Goal: Navigation & Orientation: Find specific page/section

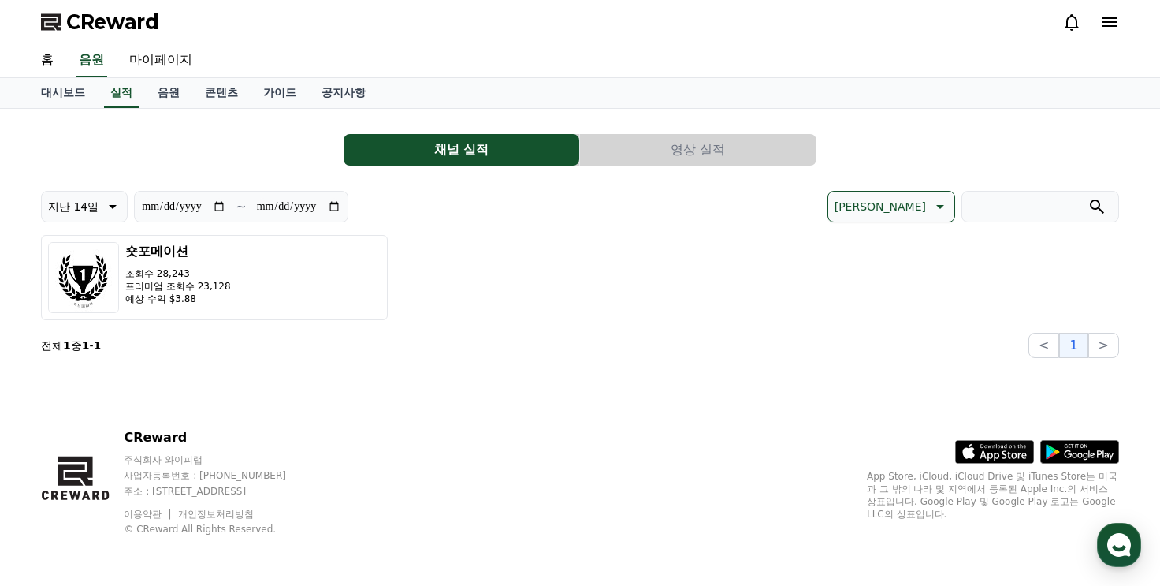
click at [713, 141] on button "영상 실적" at bounding box center [698, 150] width 236 height 32
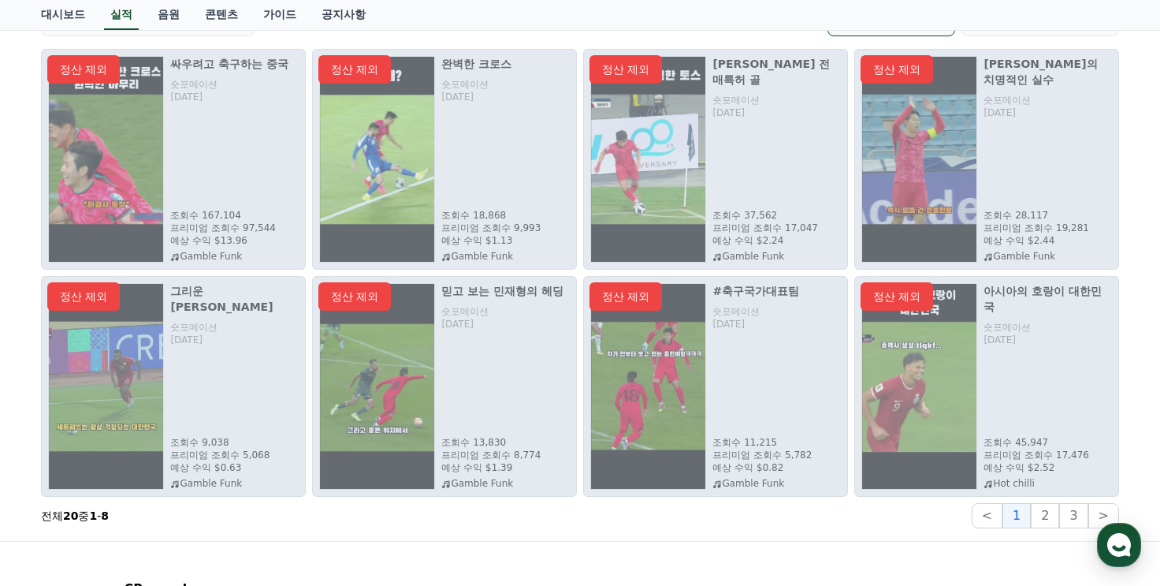
scroll to position [236, 0]
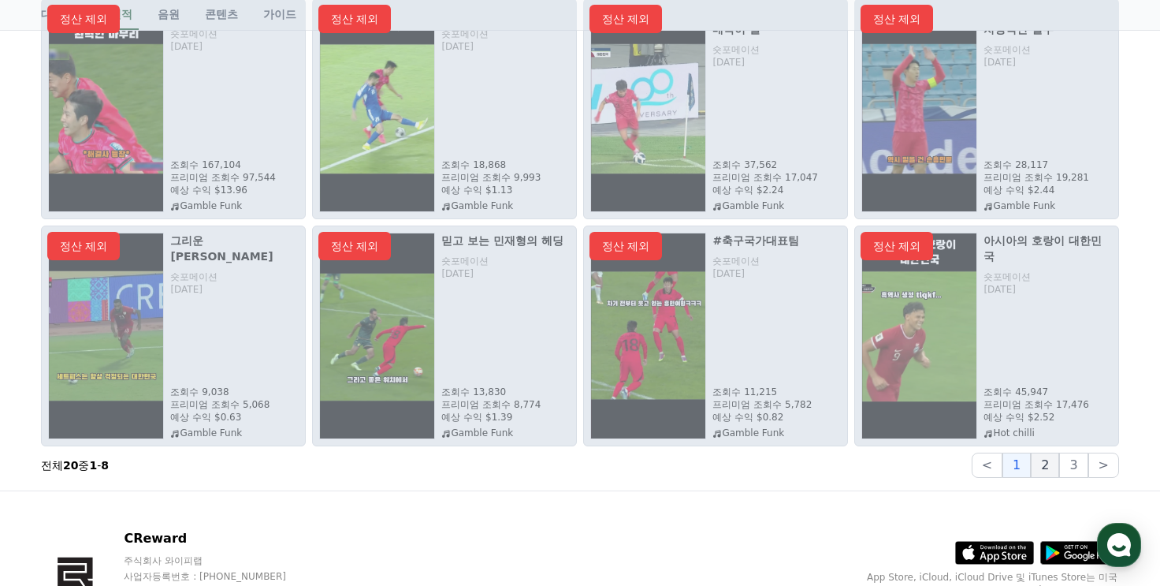
click at [1044, 469] on button "2" at bounding box center [1045, 464] width 28 height 25
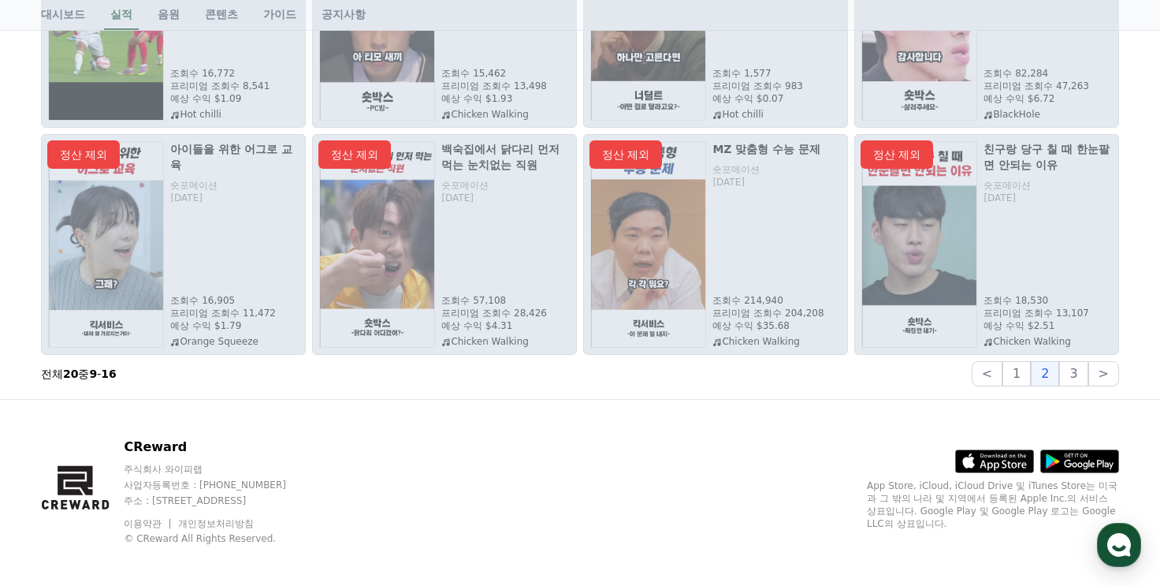
scroll to position [336, 0]
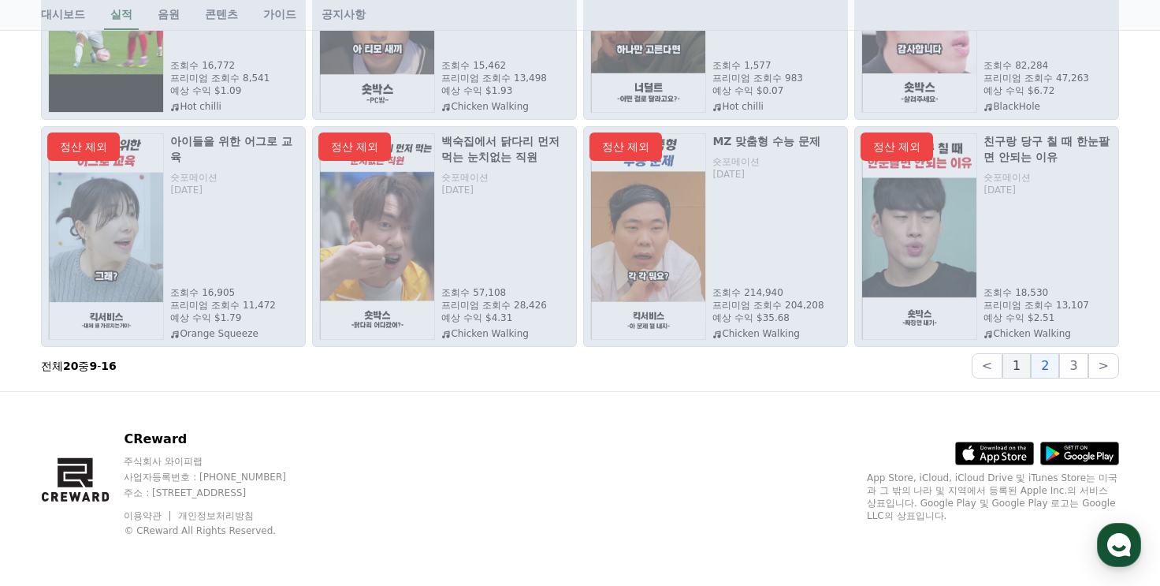
click at [1022, 368] on button "1" at bounding box center [1017, 365] width 28 height 25
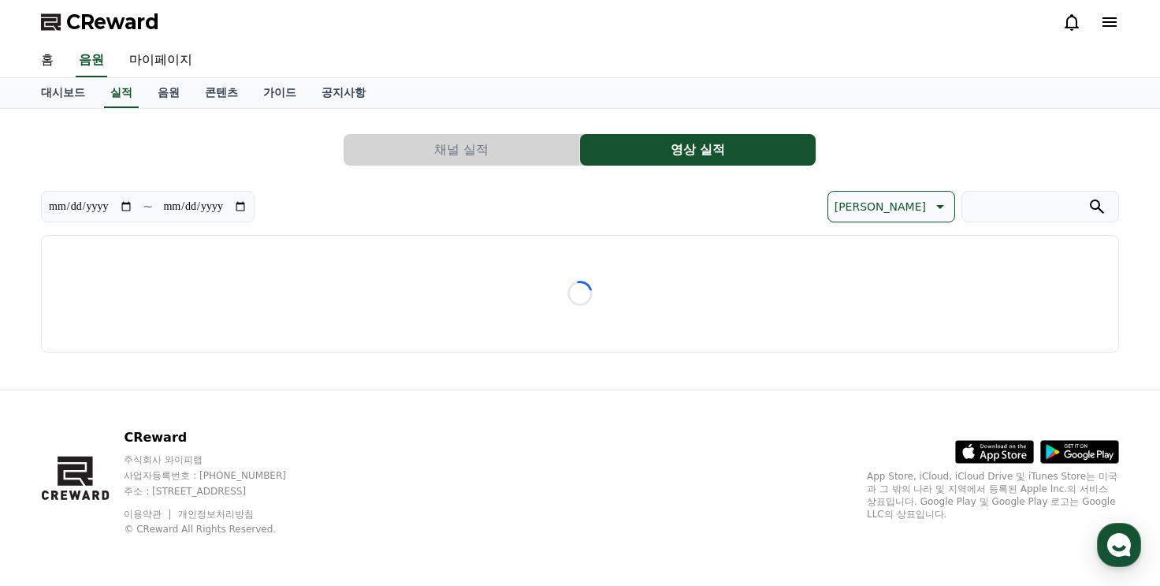
scroll to position [0, 0]
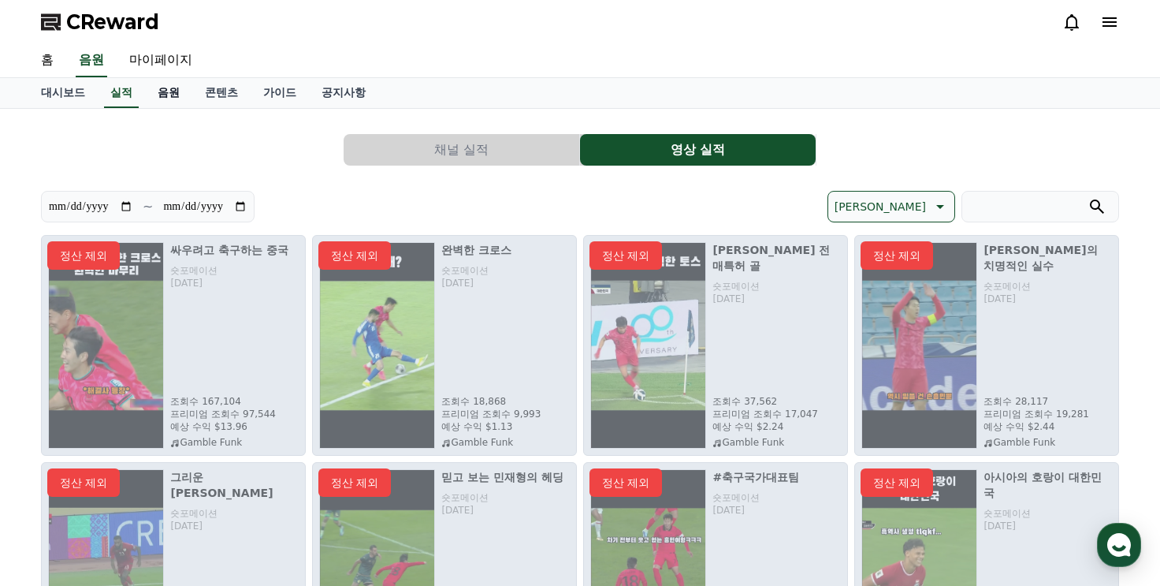
click at [170, 95] on link "음원" at bounding box center [168, 93] width 47 height 30
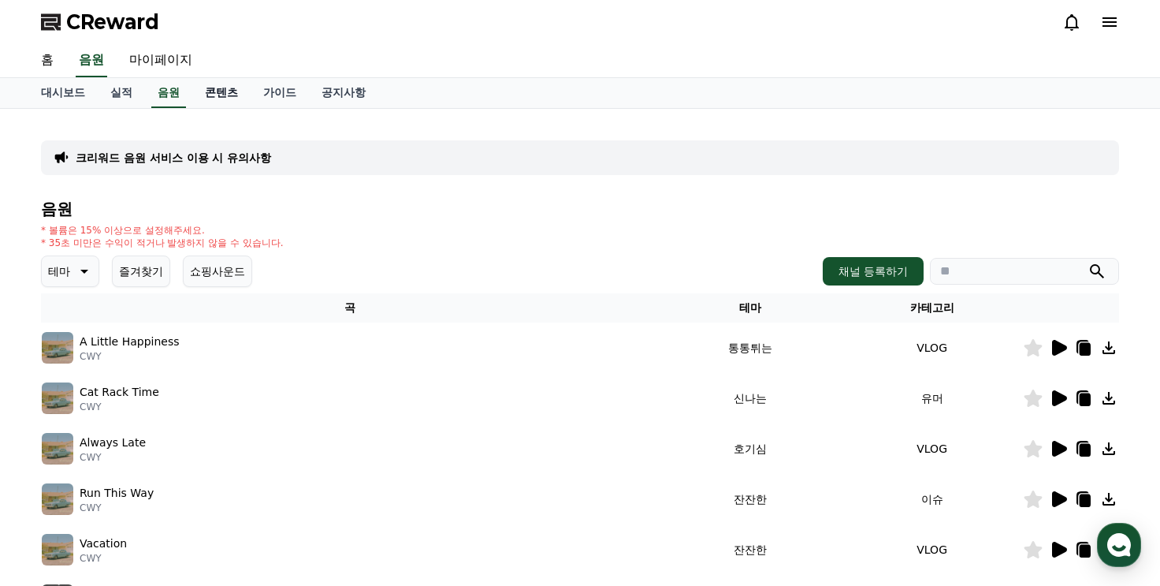
click at [213, 97] on link "콘텐츠" at bounding box center [221, 93] width 58 height 30
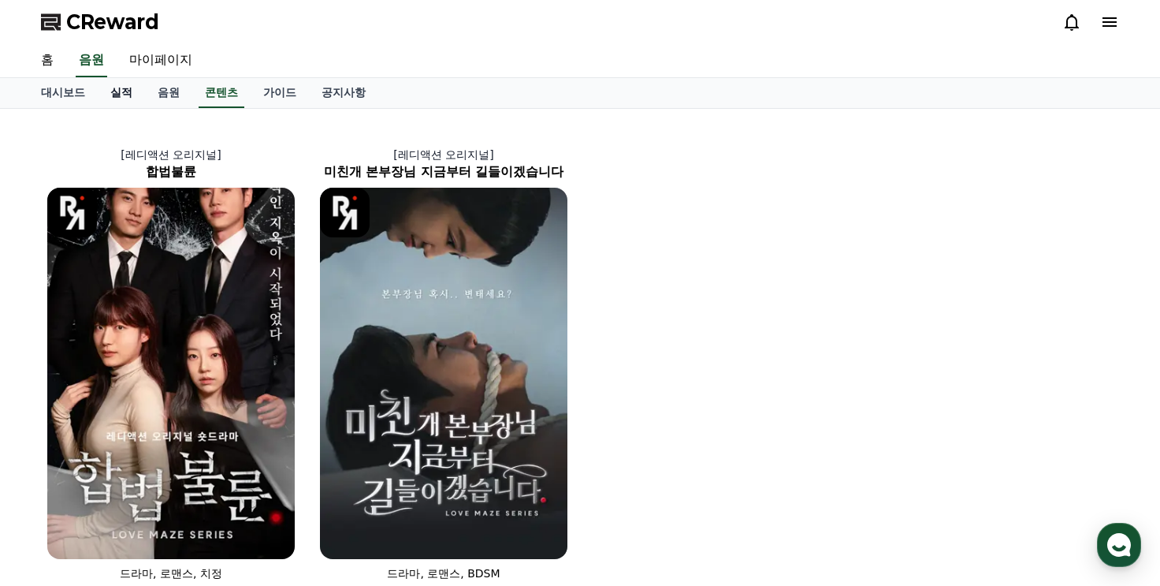
click at [129, 94] on link "실적" at bounding box center [121, 93] width 47 height 30
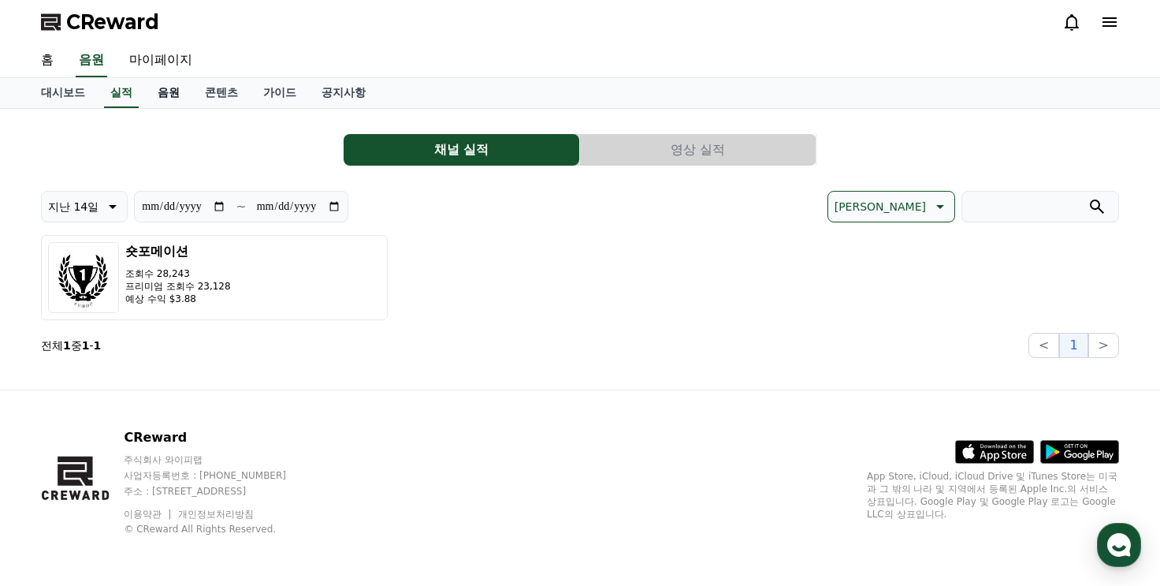
click at [158, 94] on link "음원" at bounding box center [168, 93] width 47 height 30
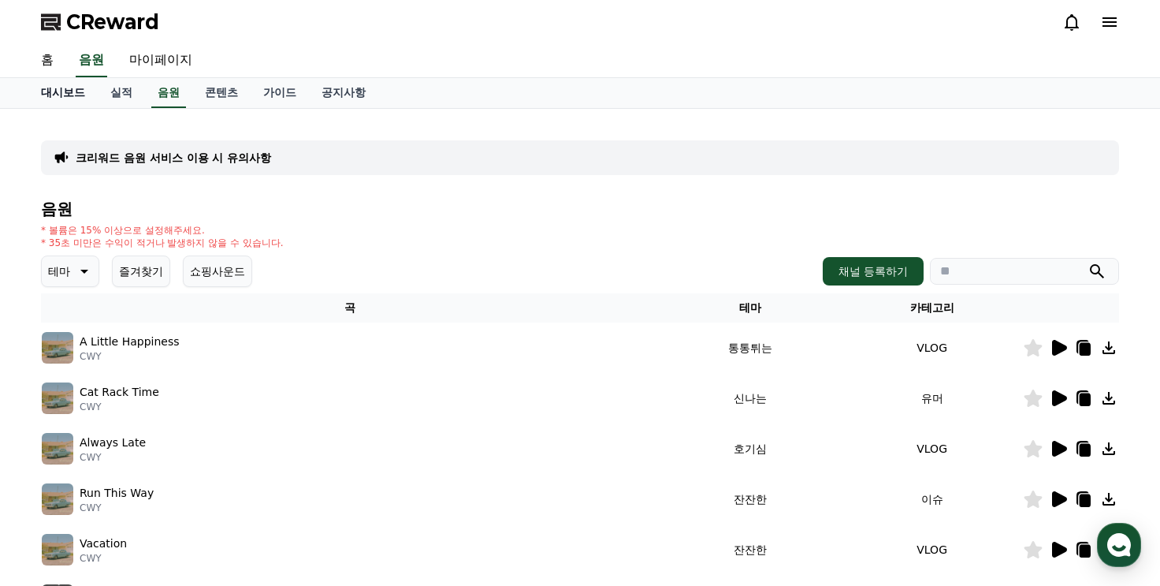
click at [56, 95] on link "대시보드" at bounding box center [62, 93] width 69 height 30
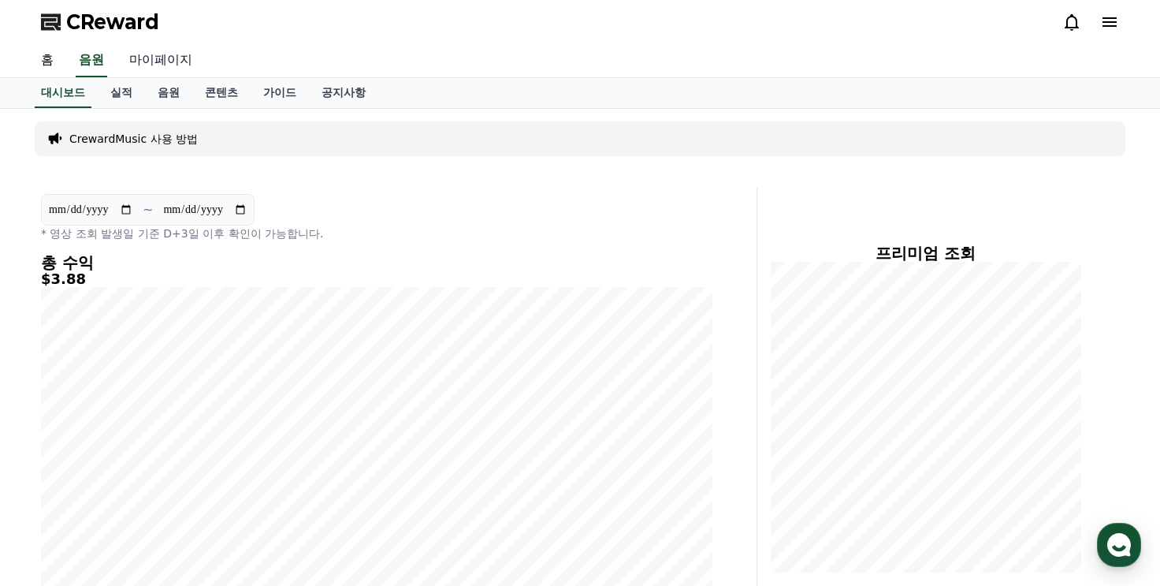
click at [162, 55] on link "마이페이지" at bounding box center [161, 60] width 88 height 33
select select "**********"
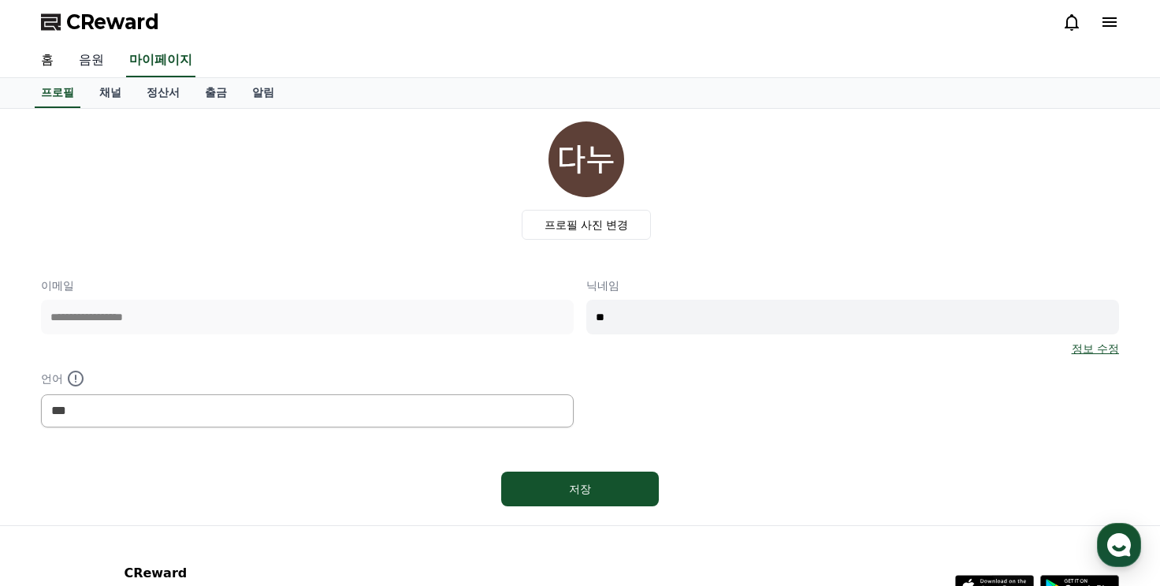
click at [82, 65] on link "음원" at bounding box center [91, 60] width 50 height 33
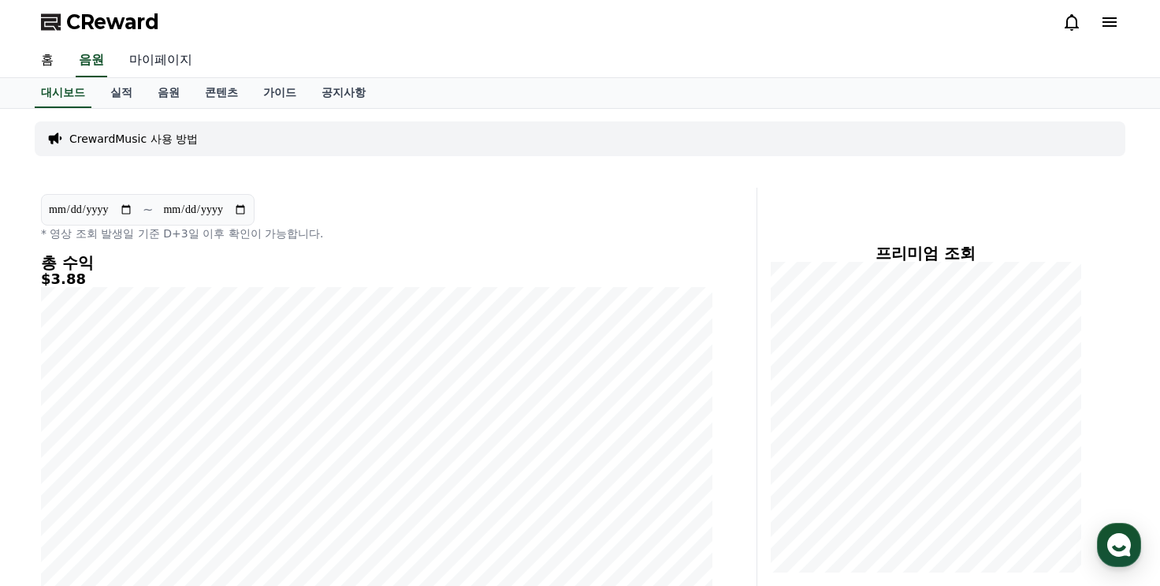
click at [162, 66] on link "마이페이지" at bounding box center [161, 60] width 88 height 33
select select "**********"
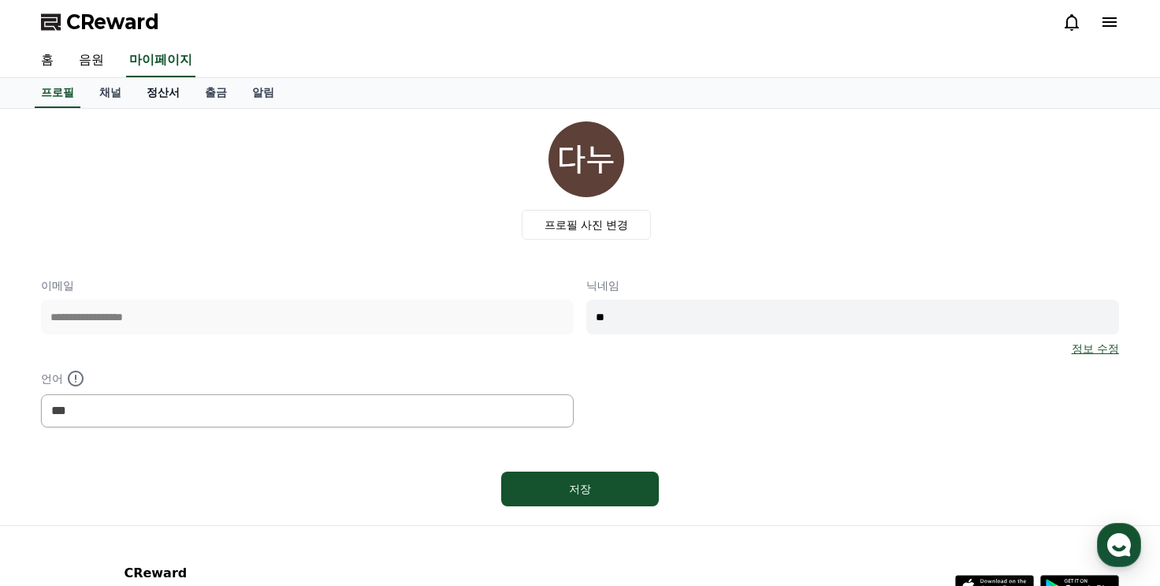
click at [167, 84] on link "정산서" at bounding box center [163, 93] width 58 height 30
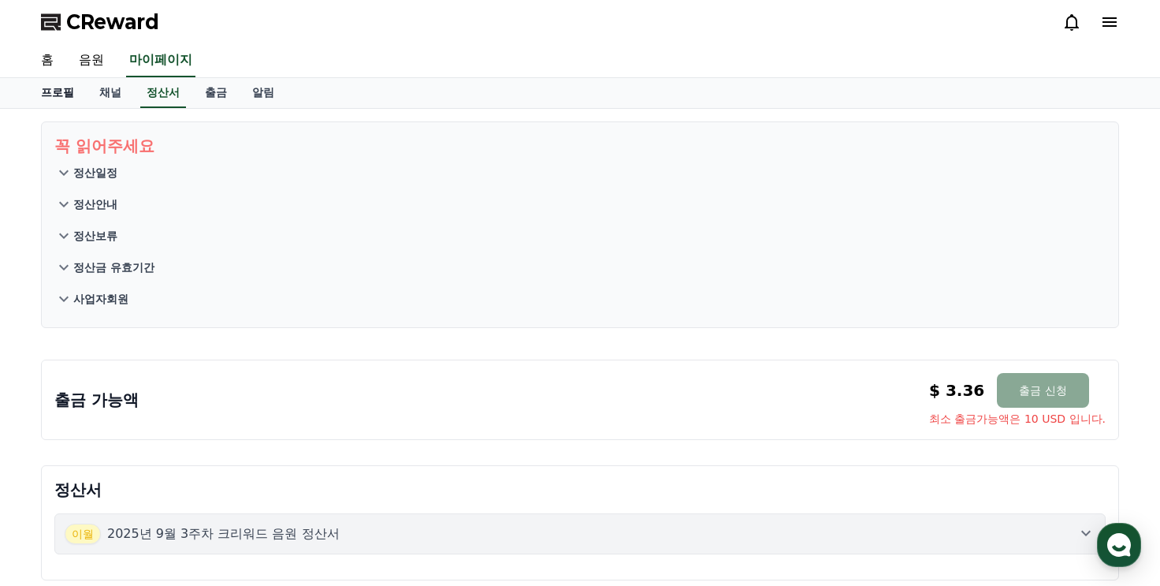
click at [65, 104] on link "프로필" at bounding box center [57, 93] width 58 height 30
select select "**********"
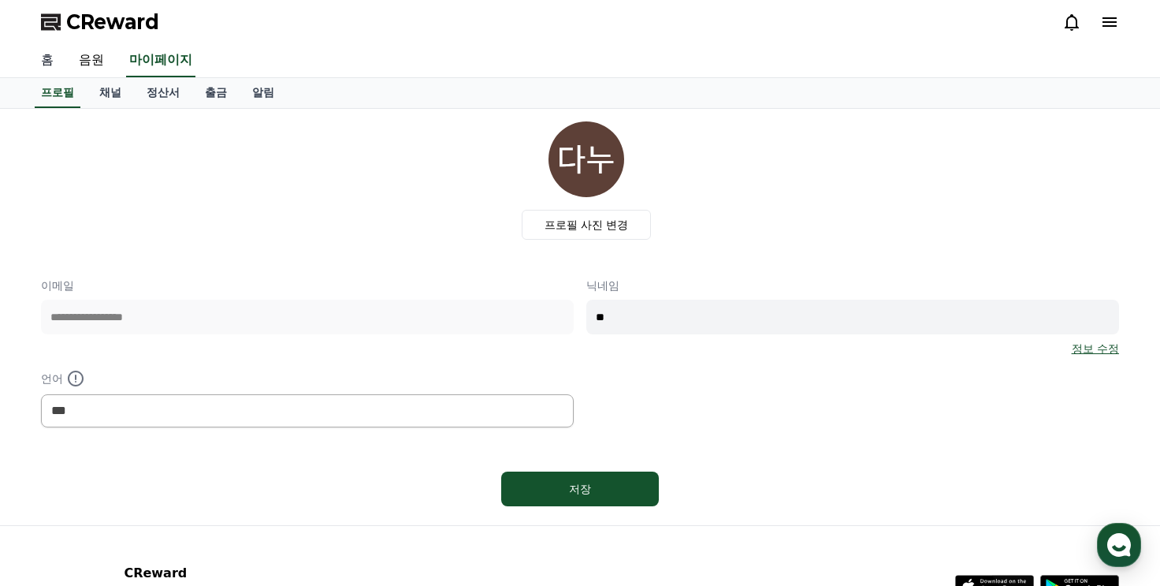
click at [37, 67] on link "홈" at bounding box center [47, 60] width 38 height 33
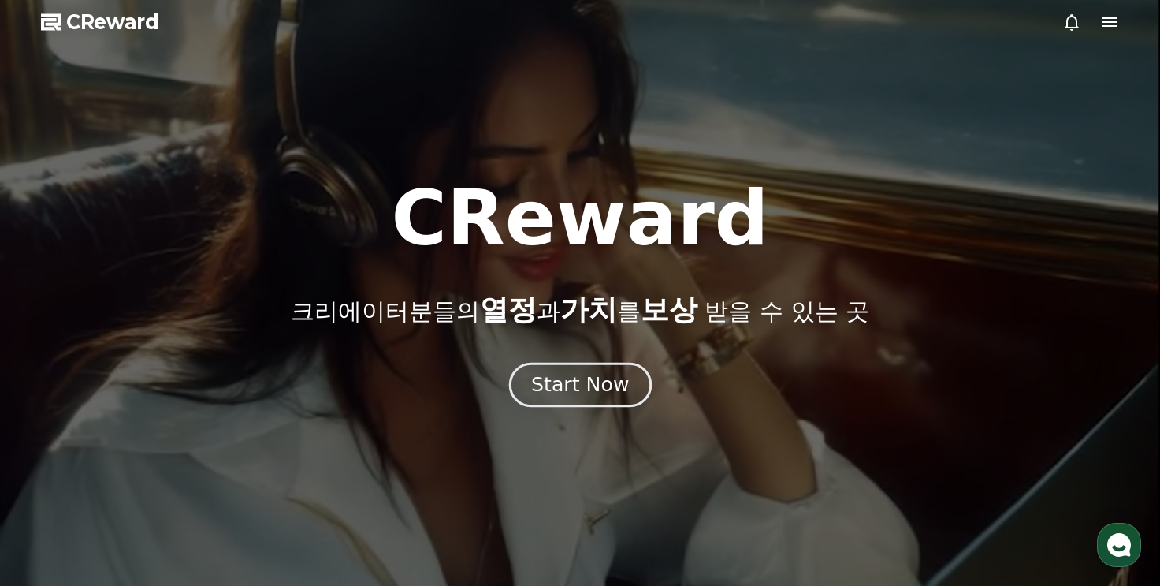
click at [530, 380] on button "Start Now" at bounding box center [579, 384] width 143 height 45
